Goal: Information Seeking & Learning: Learn about a topic

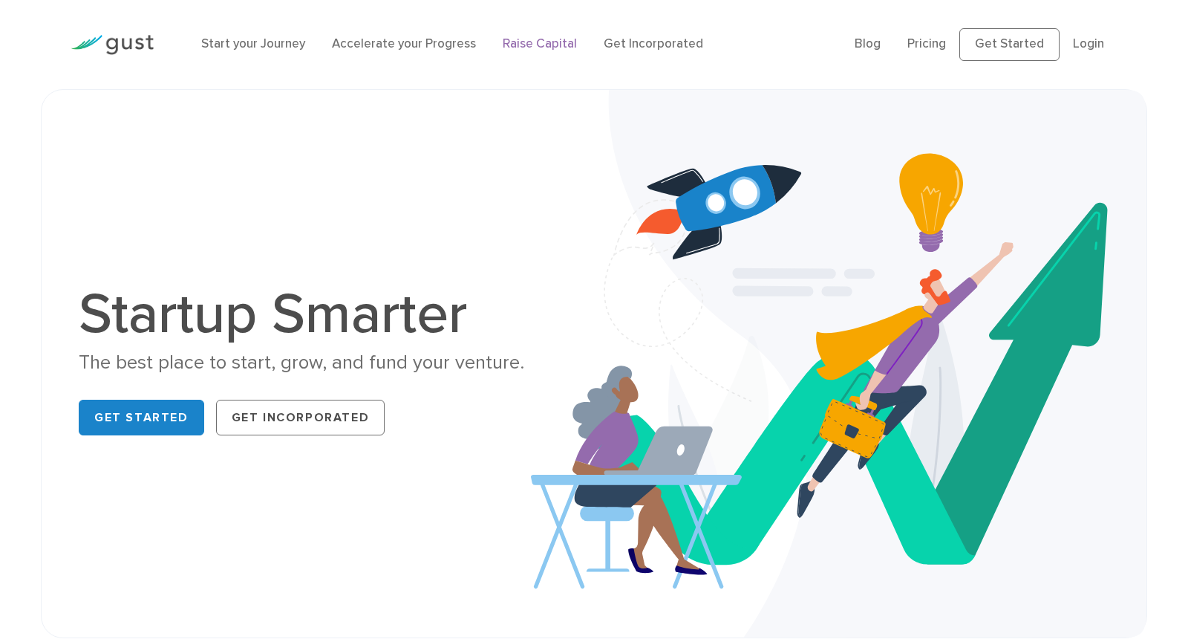
click at [539, 39] on link "Raise Capital" at bounding box center [540, 43] width 74 height 15
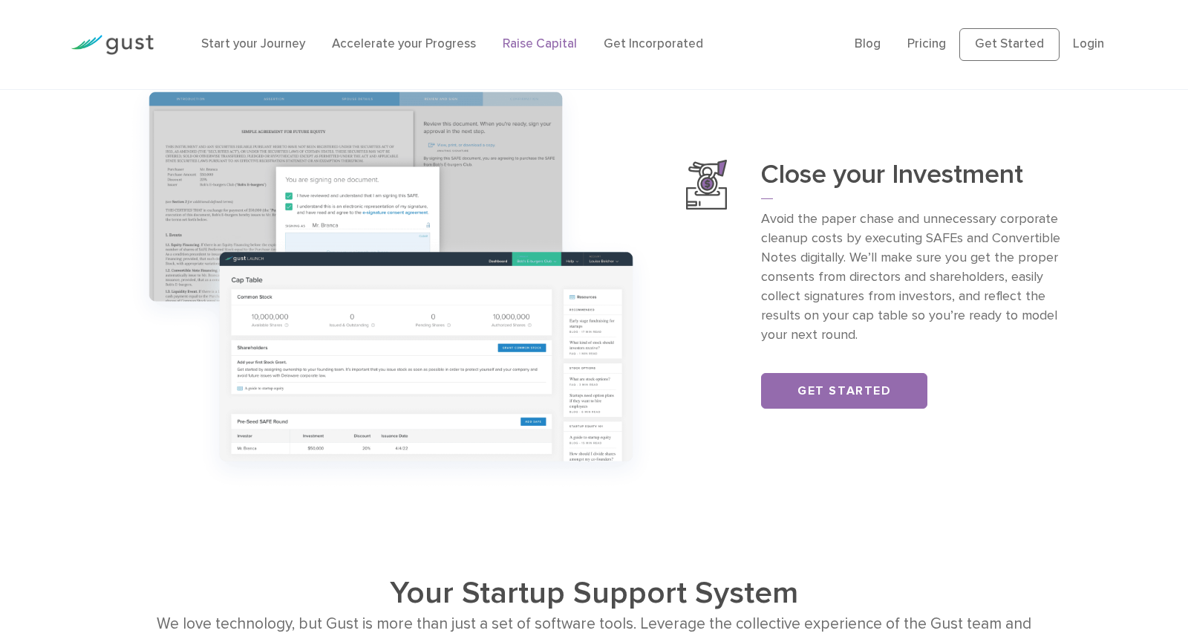
scroll to position [1549, 0]
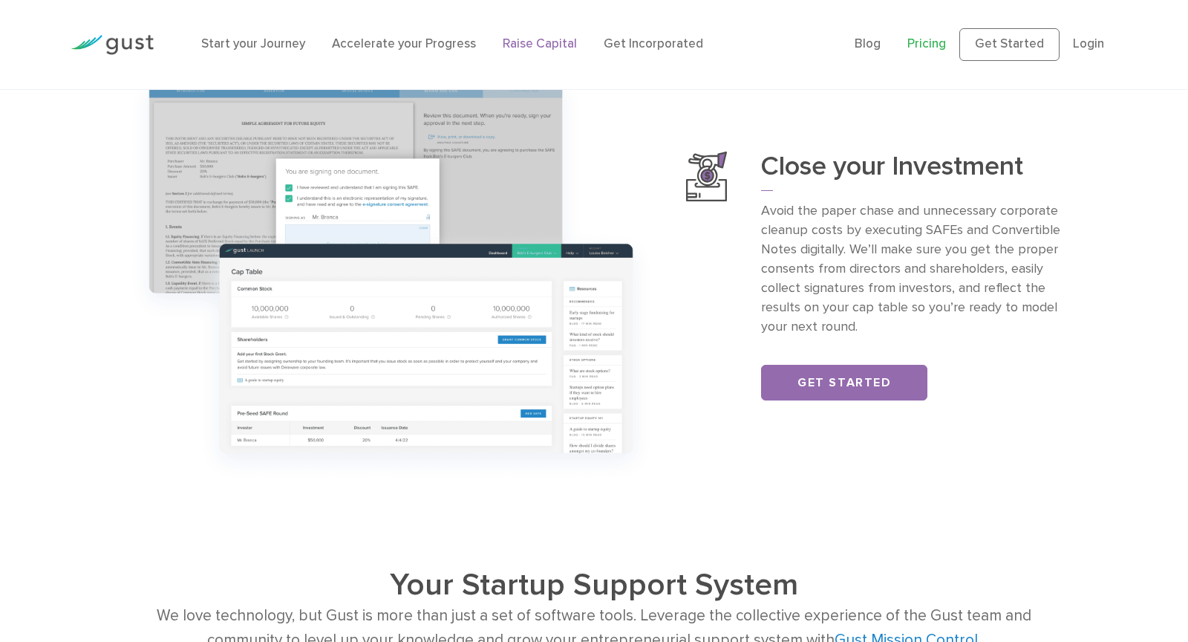
click at [941, 45] on link "Pricing" at bounding box center [926, 43] width 39 height 15
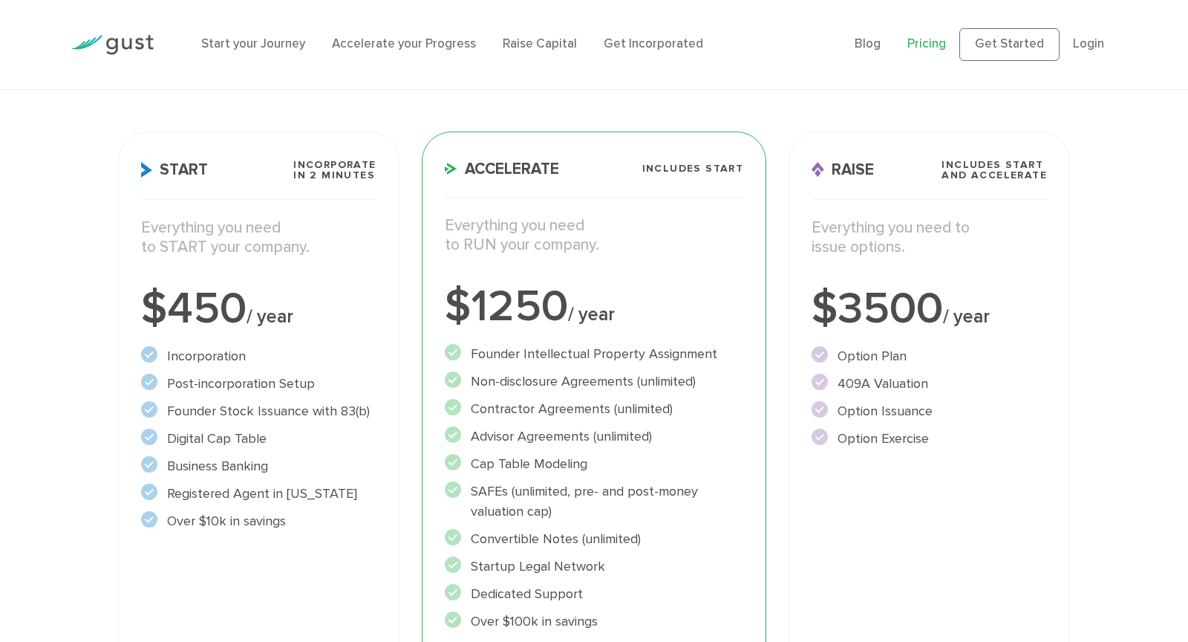
scroll to position [182, 0]
